Goal: Information Seeking & Learning: Learn about a topic

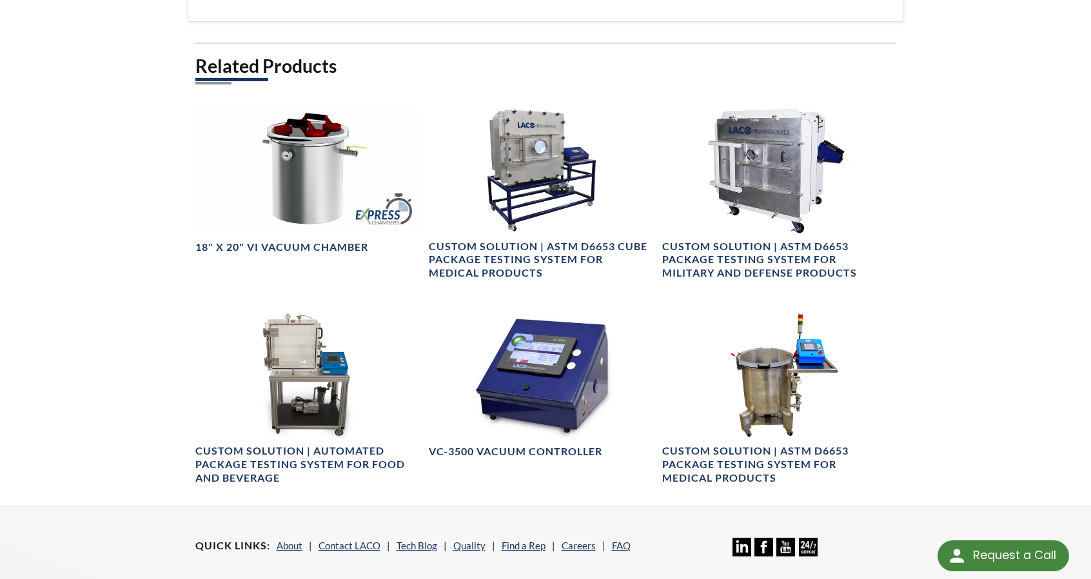
scroll to position [839, 0]
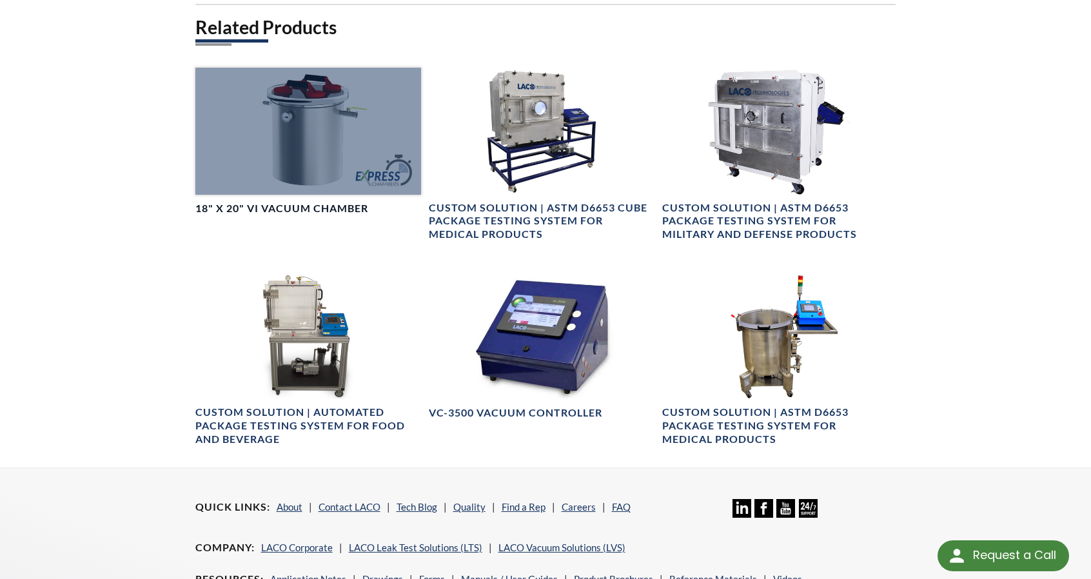
click at [298, 208] on h4 "18" X 20" VI Vacuum Chamber" at bounding box center [281, 209] width 173 height 14
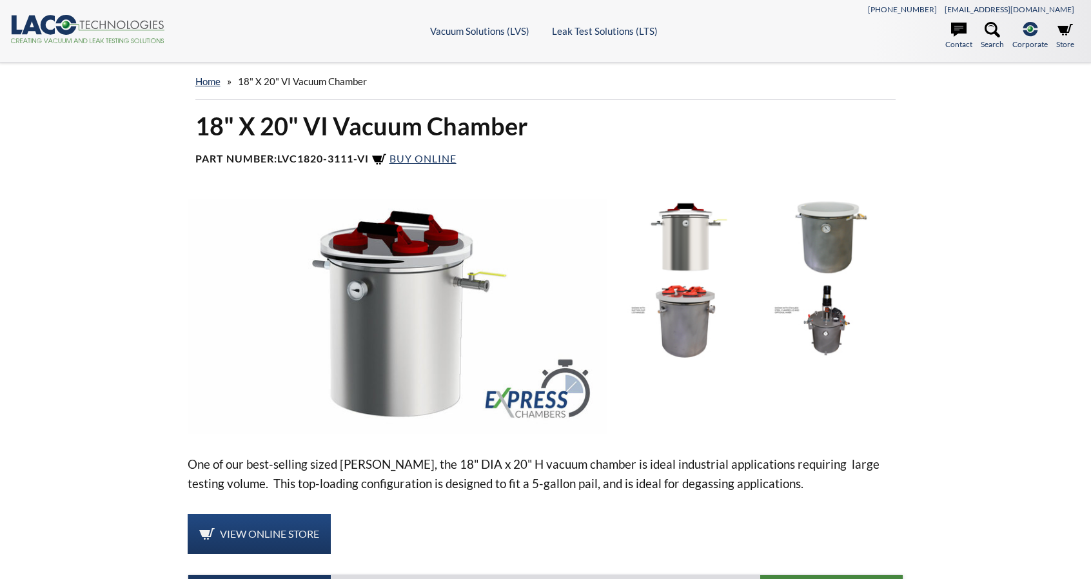
select select "Language Translate Widget"
